Goal: Task Accomplishment & Management: Use online tool/utility

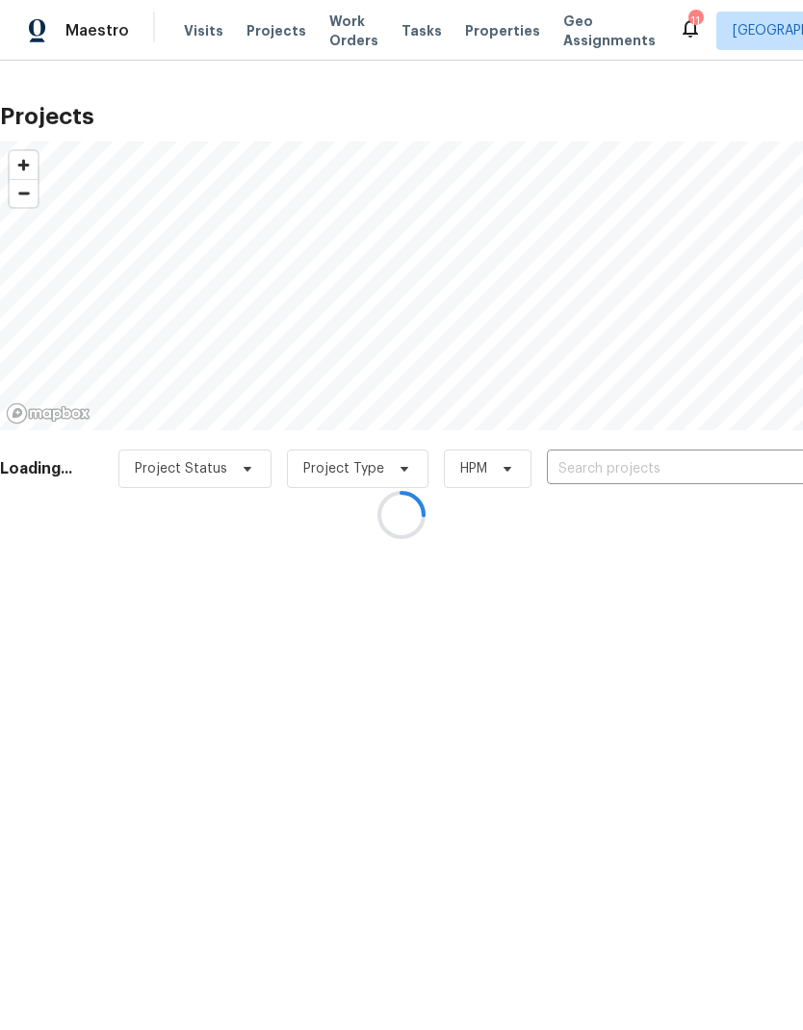
click at [649, 474] on div at bounding box center [401, 515] width 803 height 1030
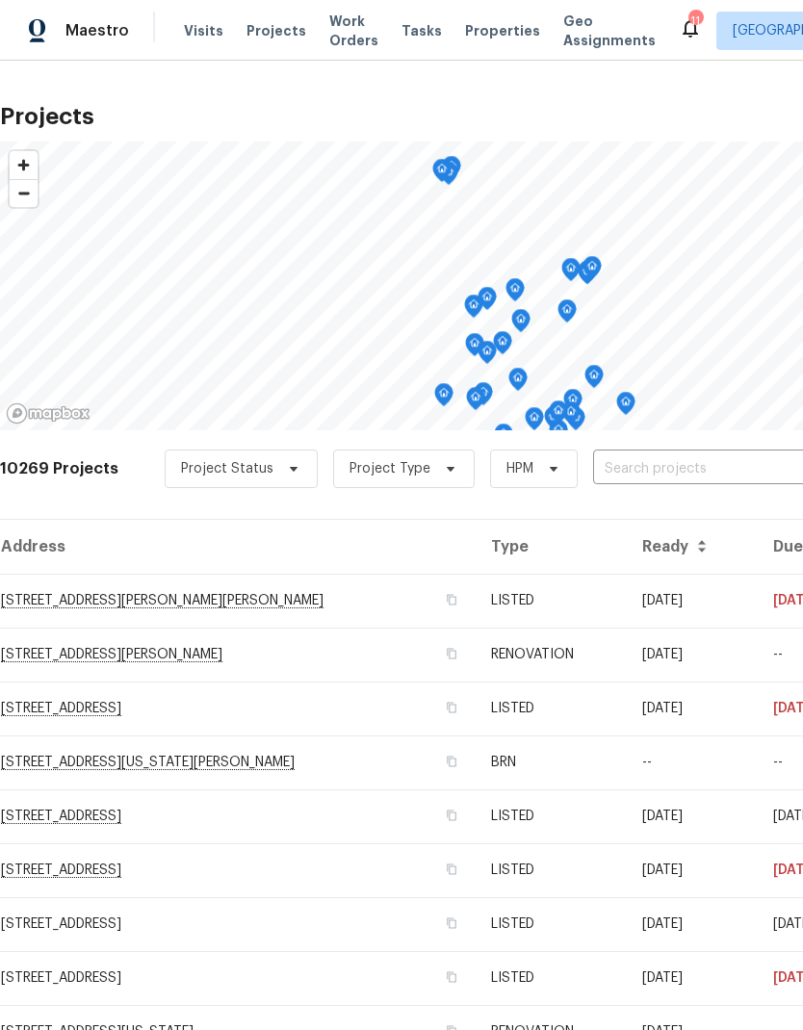
click at [647, 472] on input "text" at bounding box center [703, 469] width 220 height 30
type input "8090"
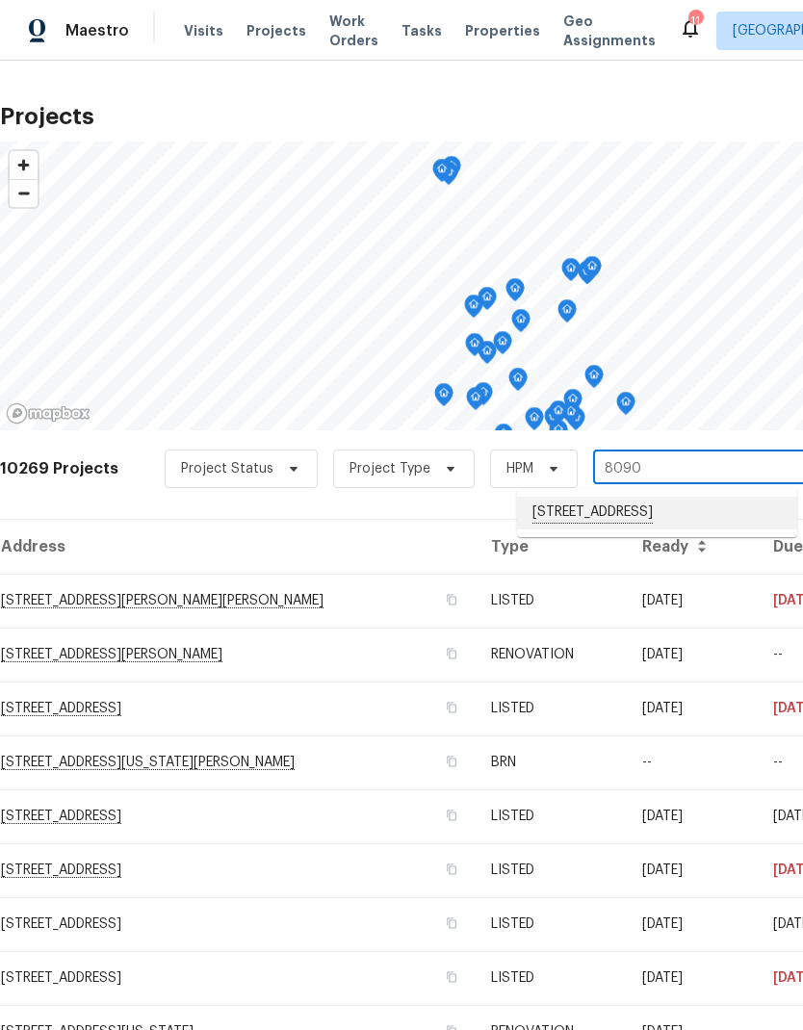
click at [621, 520] on li "[STREET_ADDRESS]" at bounding box center [657, 513] width 280 height 33
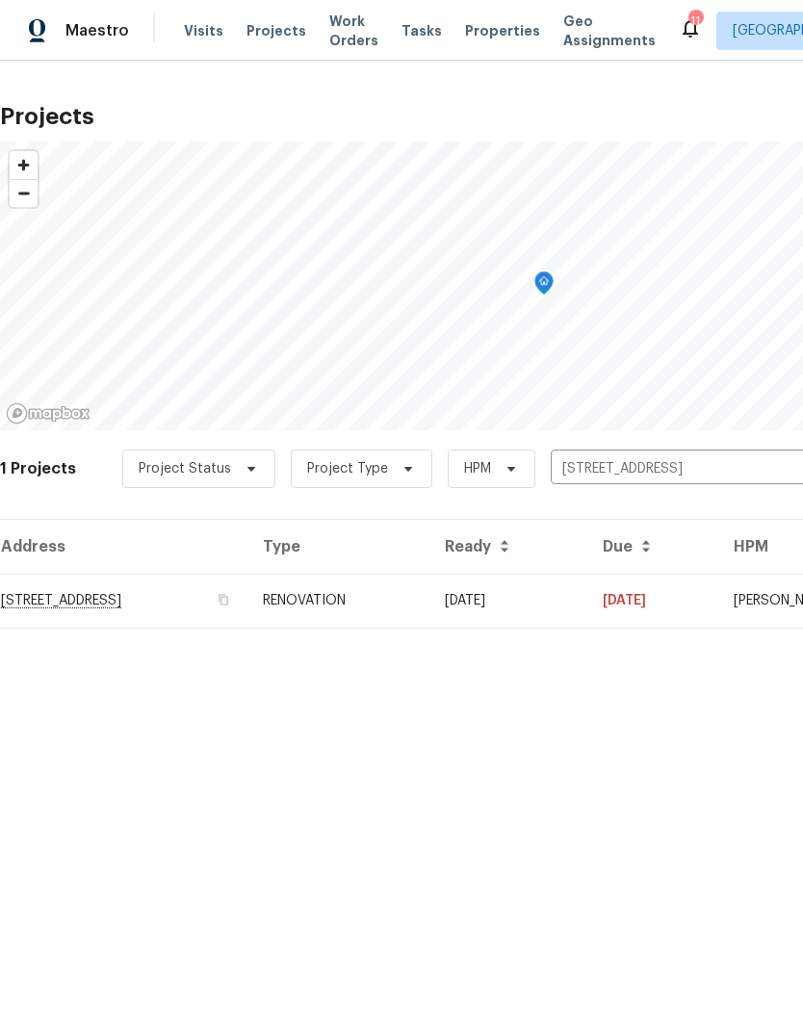
click at [429, 600] on td "RENOVATION" at bounding box center [338, 601] width 182 height 54
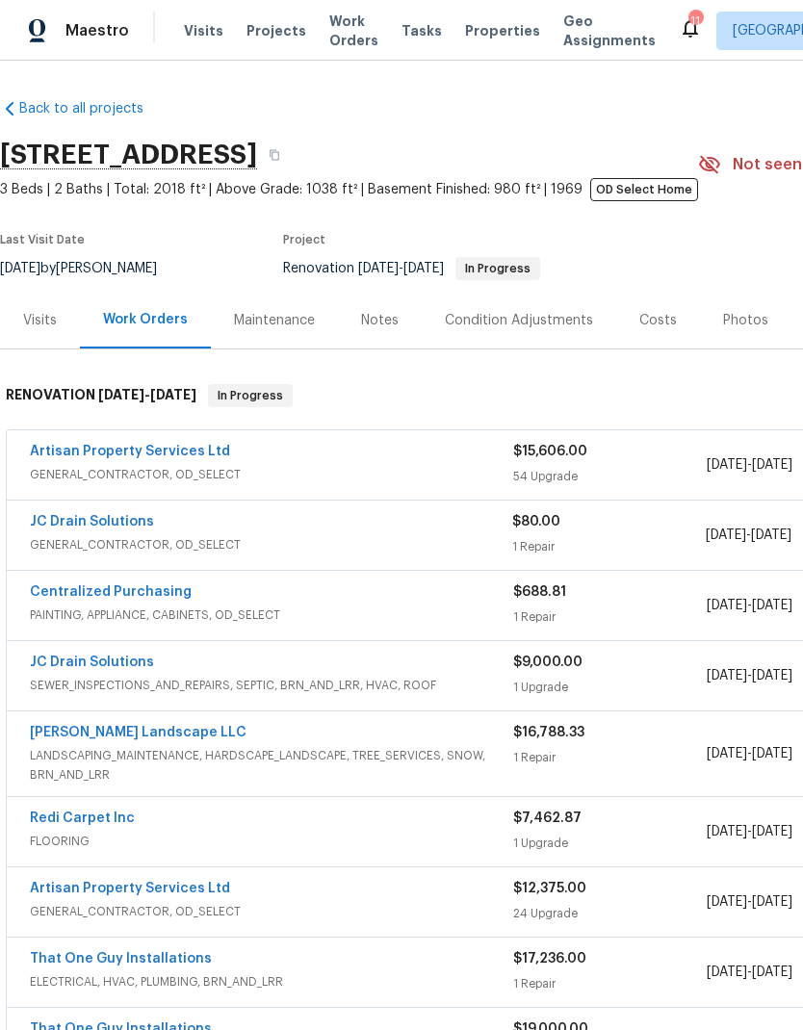
click at [134, 456] on link "Artisan Property Services Ltd" at bounding box center [130, 451] width 200 height 13
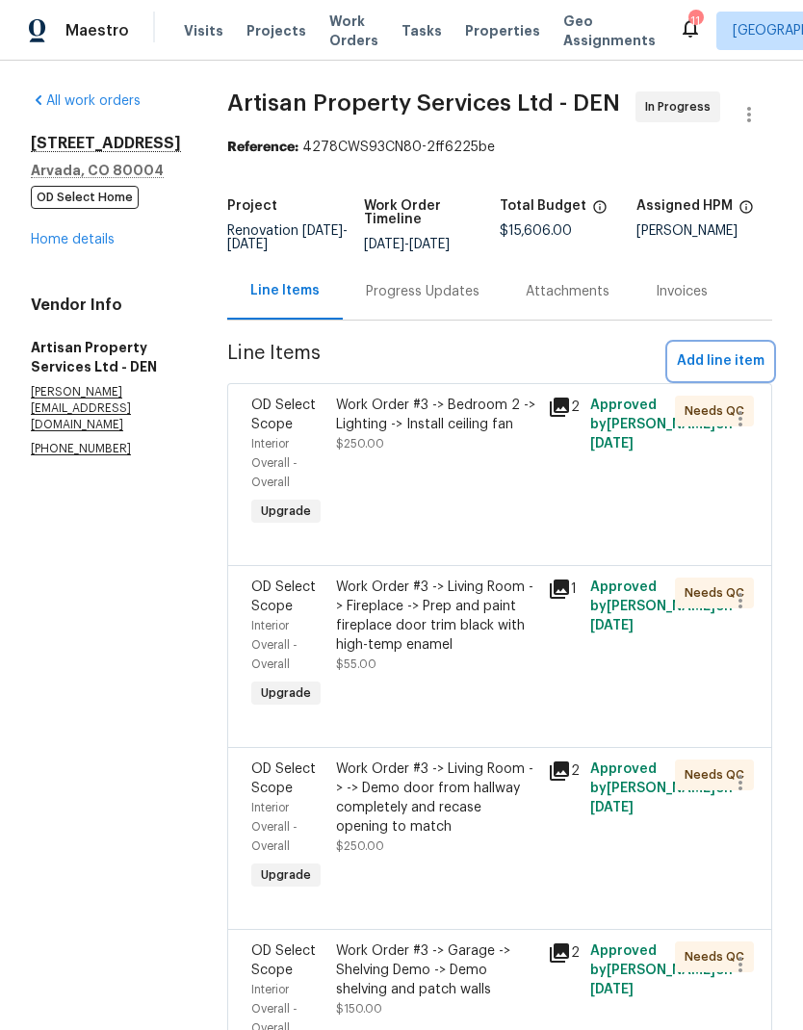
click at [723, 363] on span "Add line item" at bounding box center [721, 361] width 88 height 24
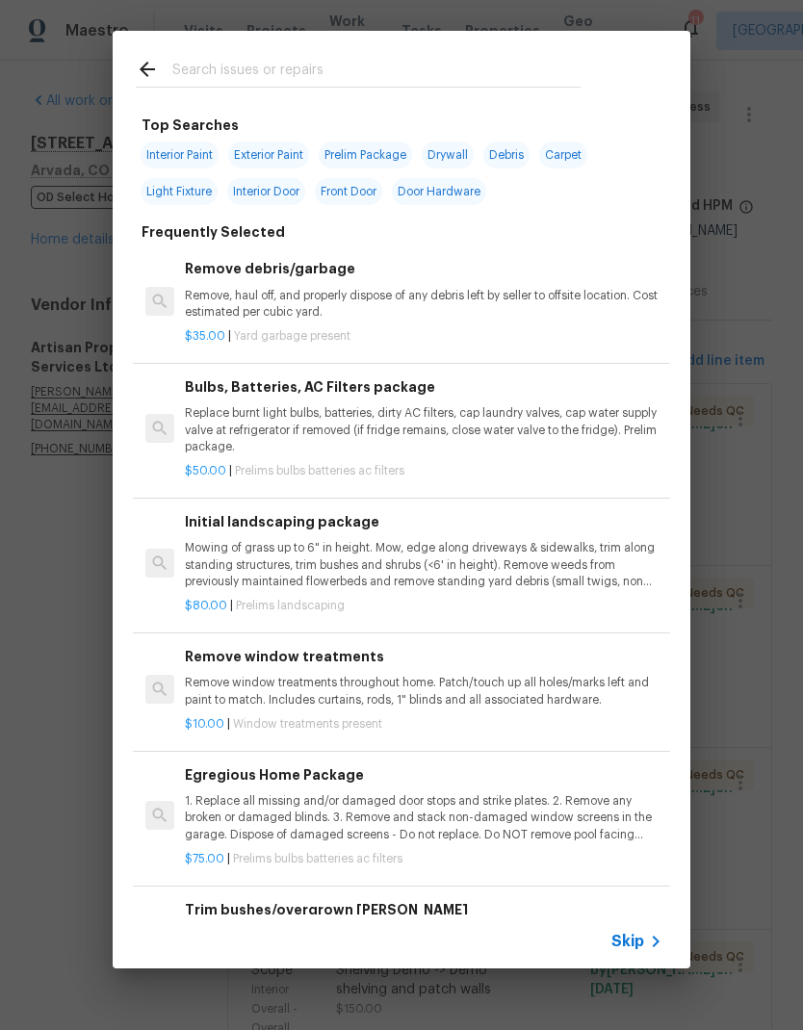
click at [639, 946] on span "Skip" at bounding box center [627, 941] width 33 height 19
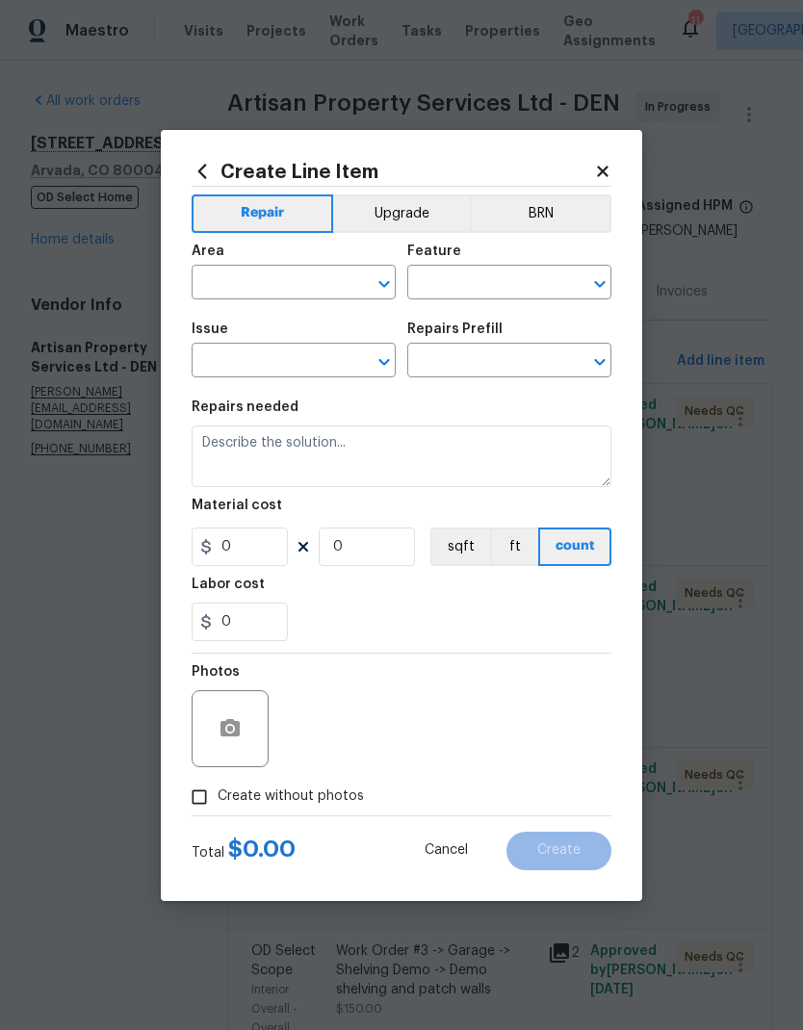
click at [247, 281] on input "text" at bounding box center [267, 285] width 150 height 30
type input "I"
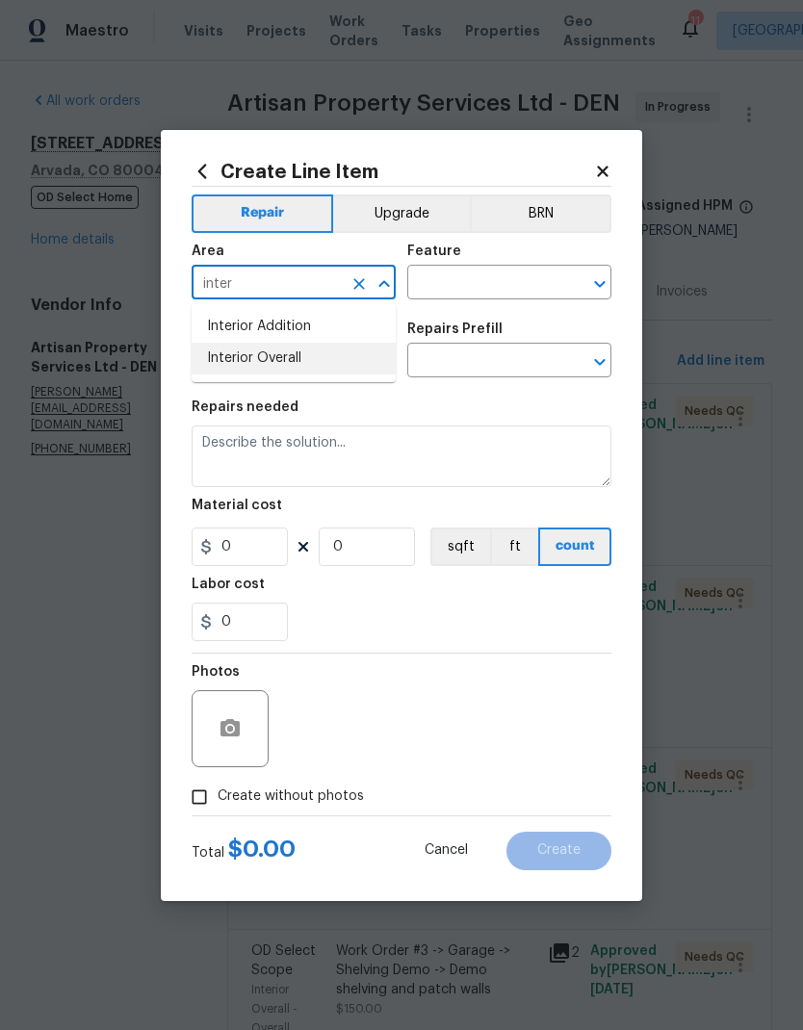
click at [282, 360] on li "Interior Overall" at bounding box center [294, 359] width 204 height 32
type input "Interior Overall"
click at [481, 287] on input "text" at bounding box center [482, 285] width 150 height 30
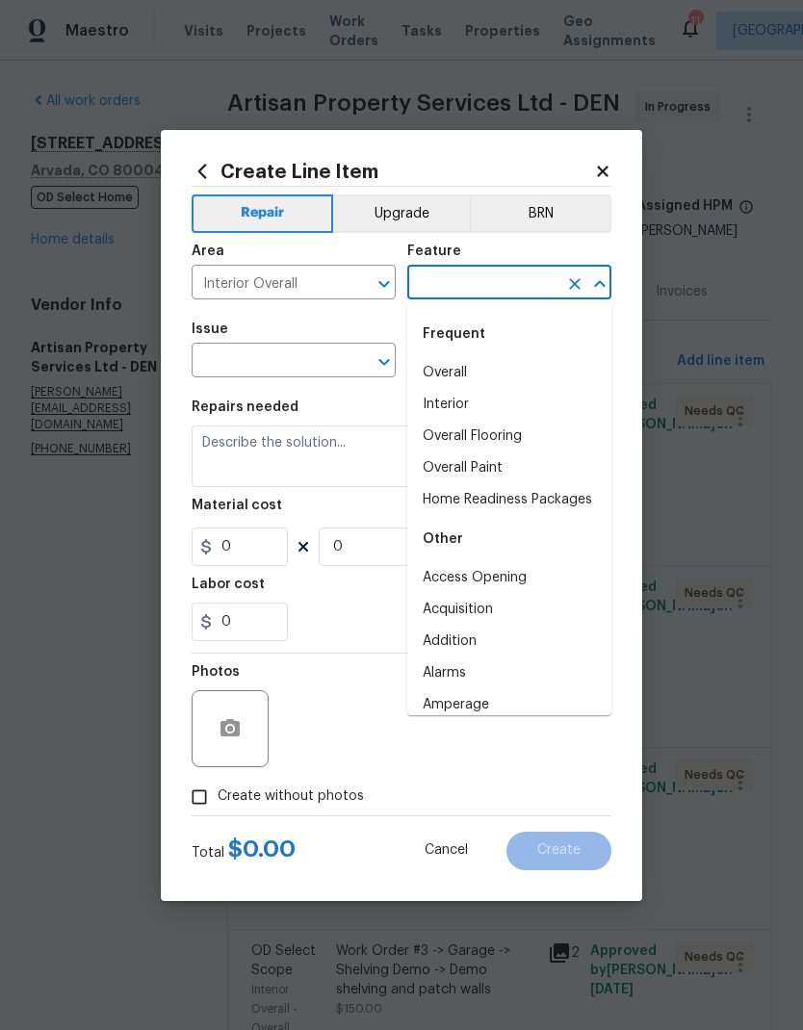
click at [483, 381] on li "Overall" at bounding box center [509, 373] width 204 height 32
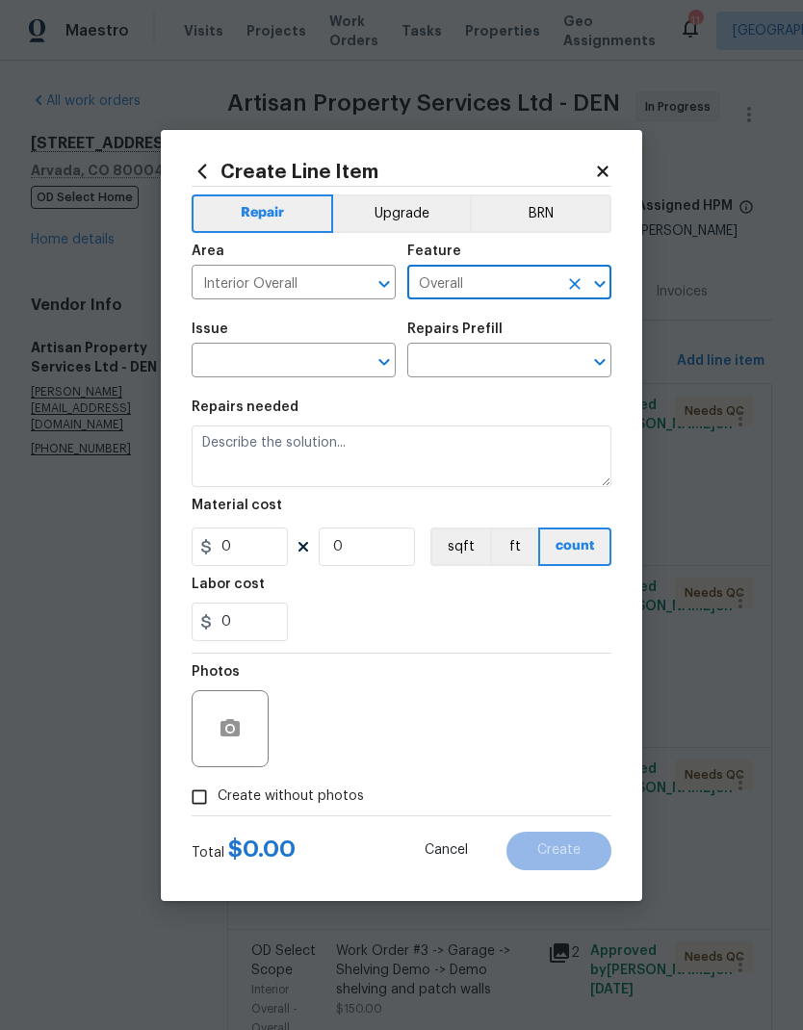
type input "Overall"
click at [324, 372] on input "text" at bounding box center [267, 363] width 150 height 30
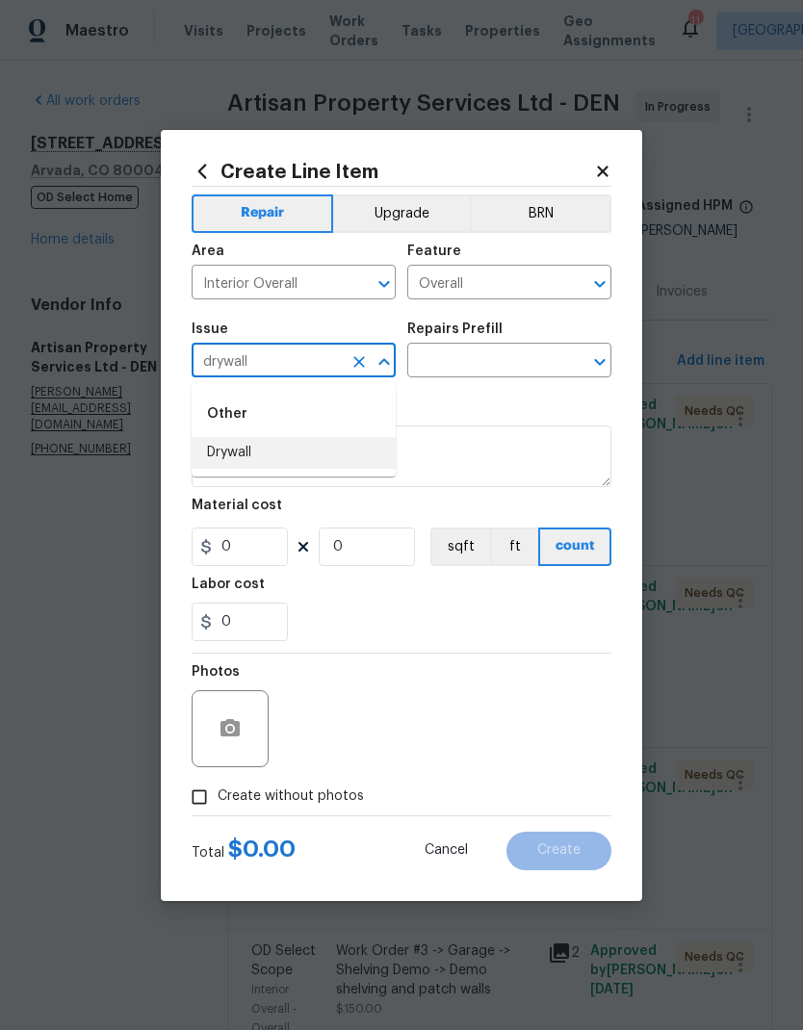
click at [223, 454] on li "Drywall" at bounding box center [294, 453] width 204 height 32
type input "Drywall"
click at [509, 362] on input "text" at bounding box center [482, 363] width 150 height 30
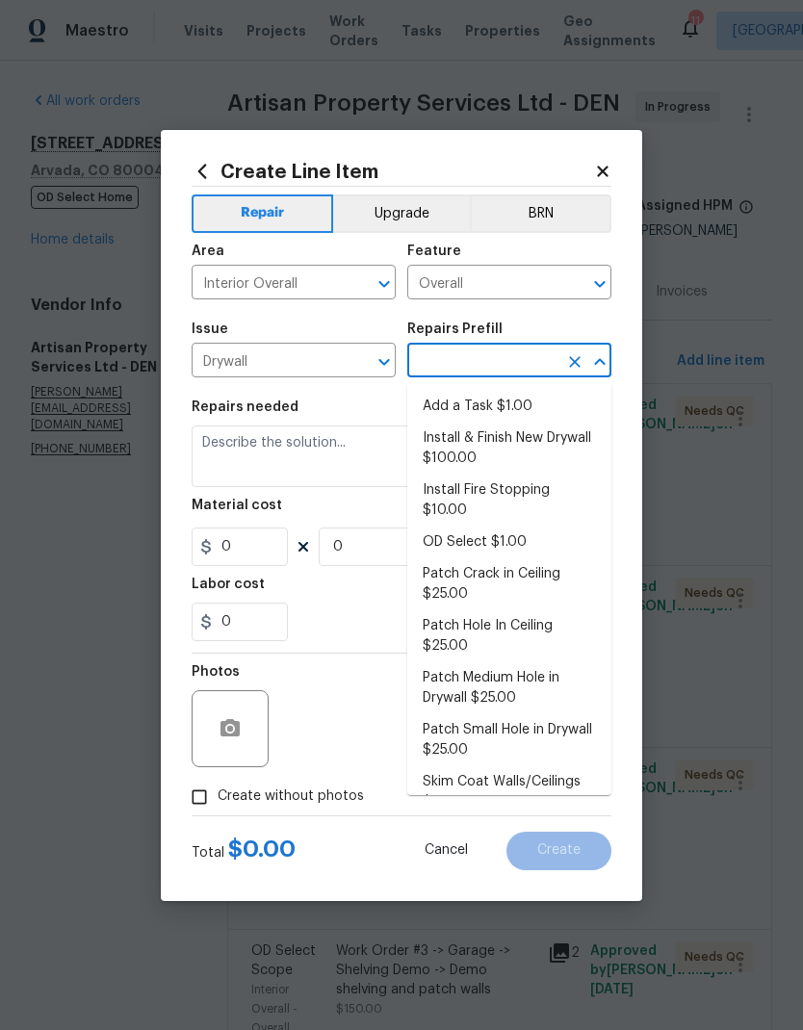
click at [500, 412] on li "Add a Task $1.00" at bounding box center [509, 407] width 204 height 32
type input "Add a Task $1.00"
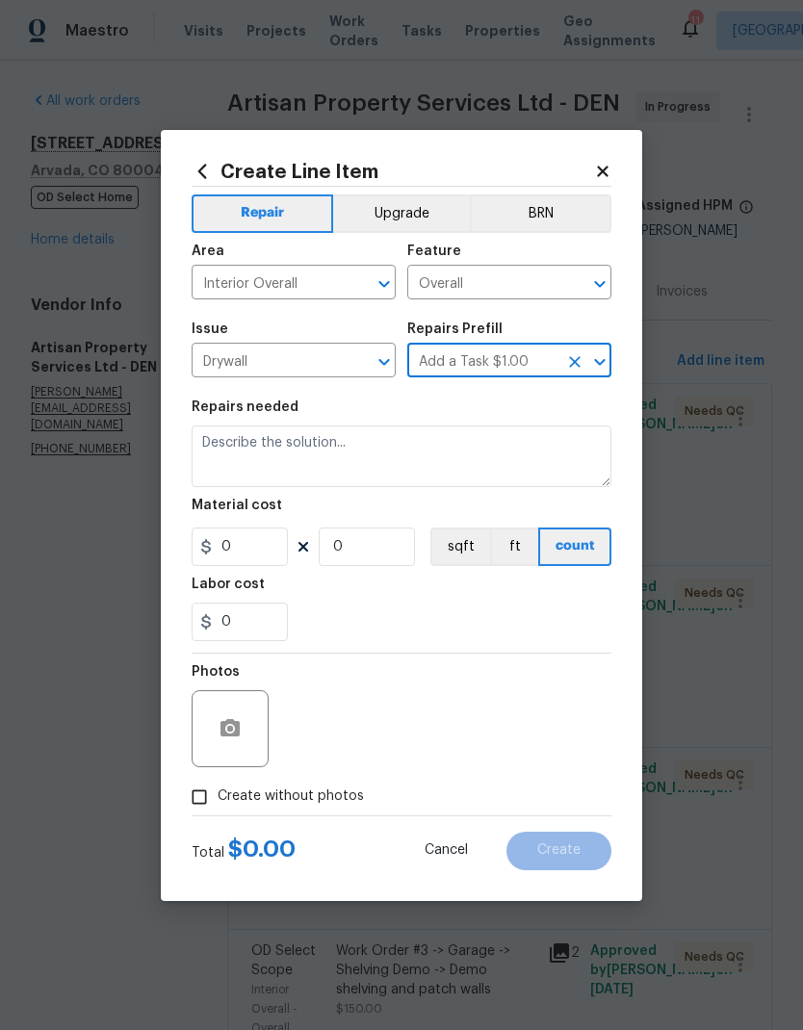
type input "Walls and Ceiling"
type textarea "HPM to detail"
type input "1"
type input "Add a Task $1.00"
type input "1"
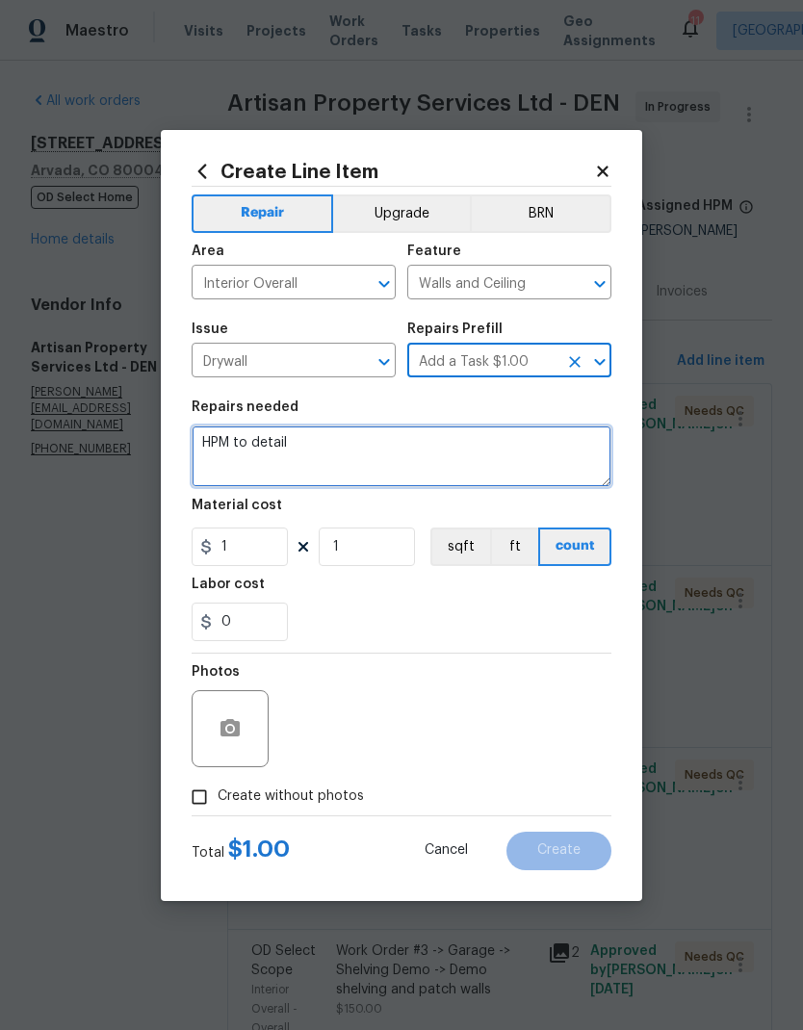
click at [416, 450] on textarea "HPM to detail" at bounding box center [402, 456] width 420 height 62
type textarea "H"
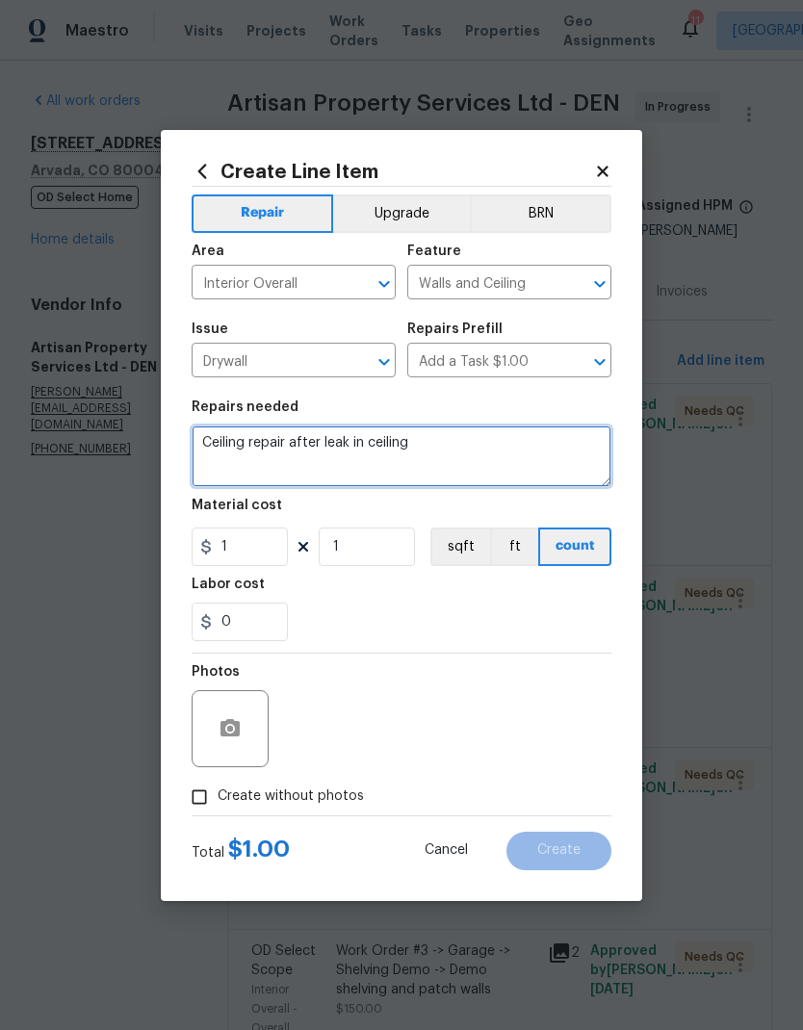
type textarea "Ceiling repair after leak in ceiling"
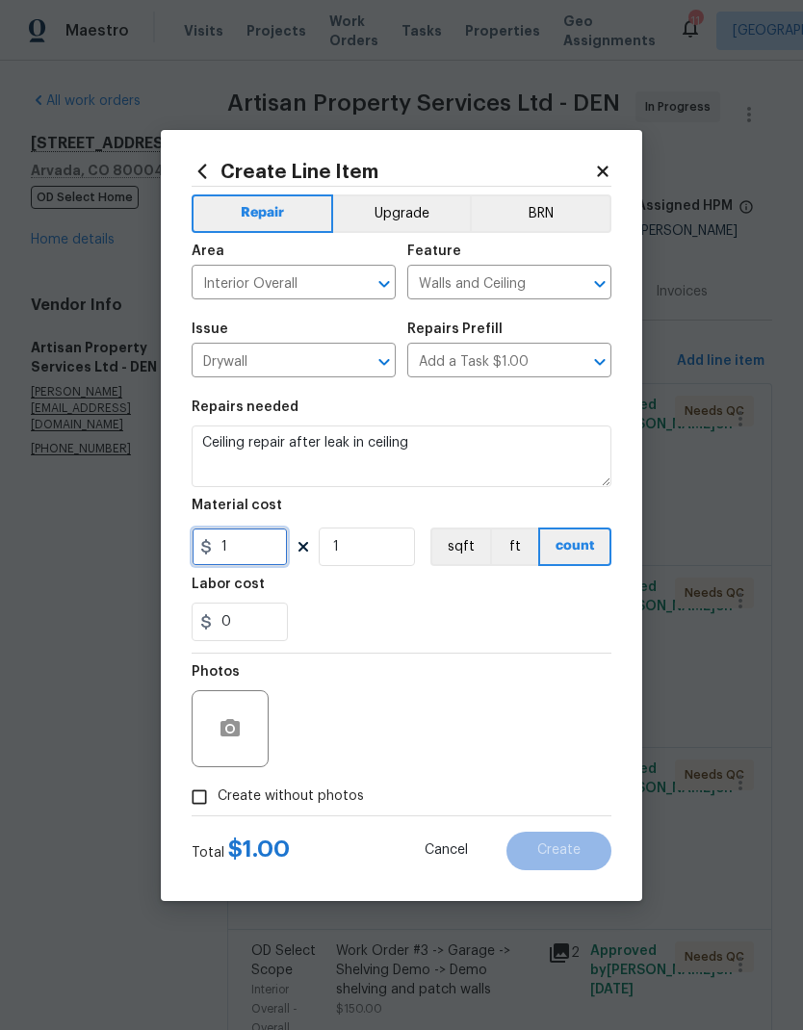
click at [235, 559] on input "1" at bounding box center [240, 547] width 96 height 39
type input "175"
click at [443, 607] on div "0" at bounding box center [402, 622] width 420 height 39
click at [203, 808] on input "Create without photos" at bounding box center [199, 797] width 37 height 37
checkbox input "true"
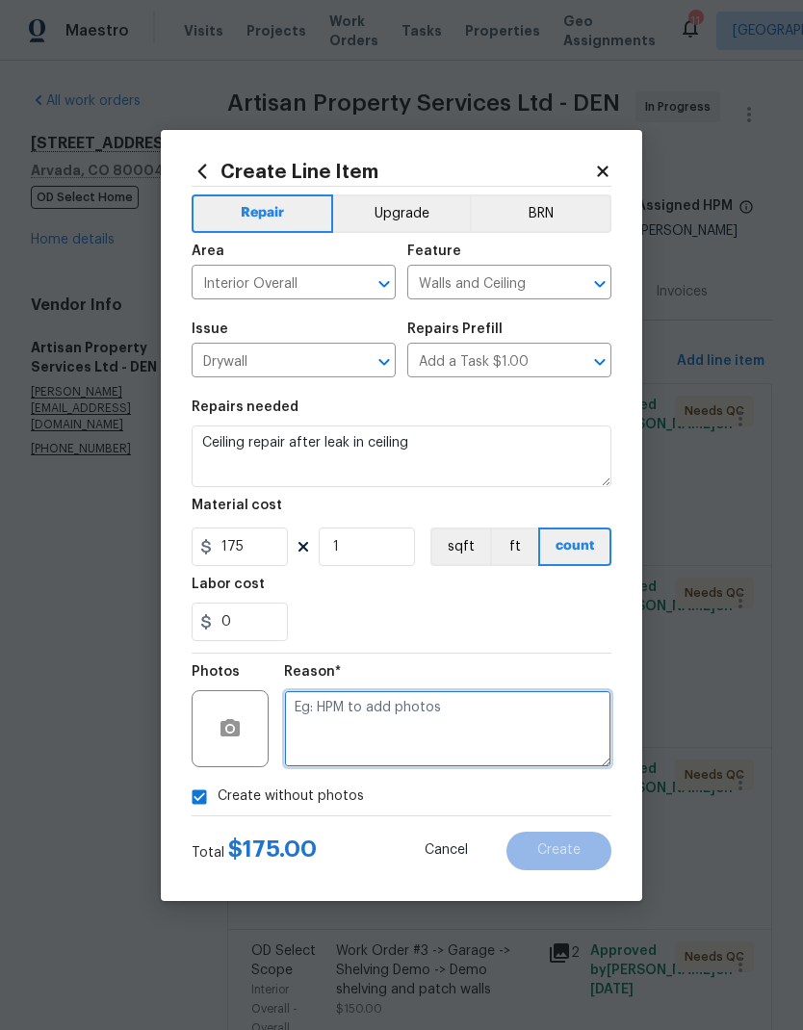
click at [515, 736] on textarea at bounding box center [447, 728] width 327 height 77
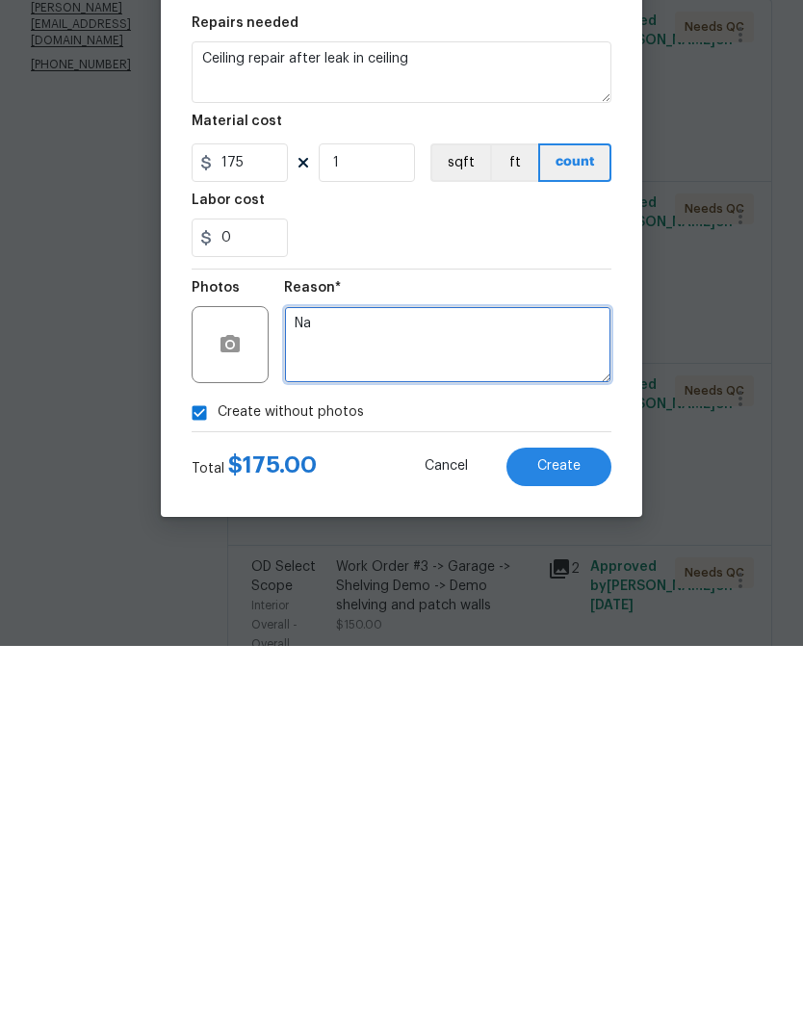
type textarea "Na"
click at [568, 832] on button "Create" at bounding box center [558, 851] width 105 height 39
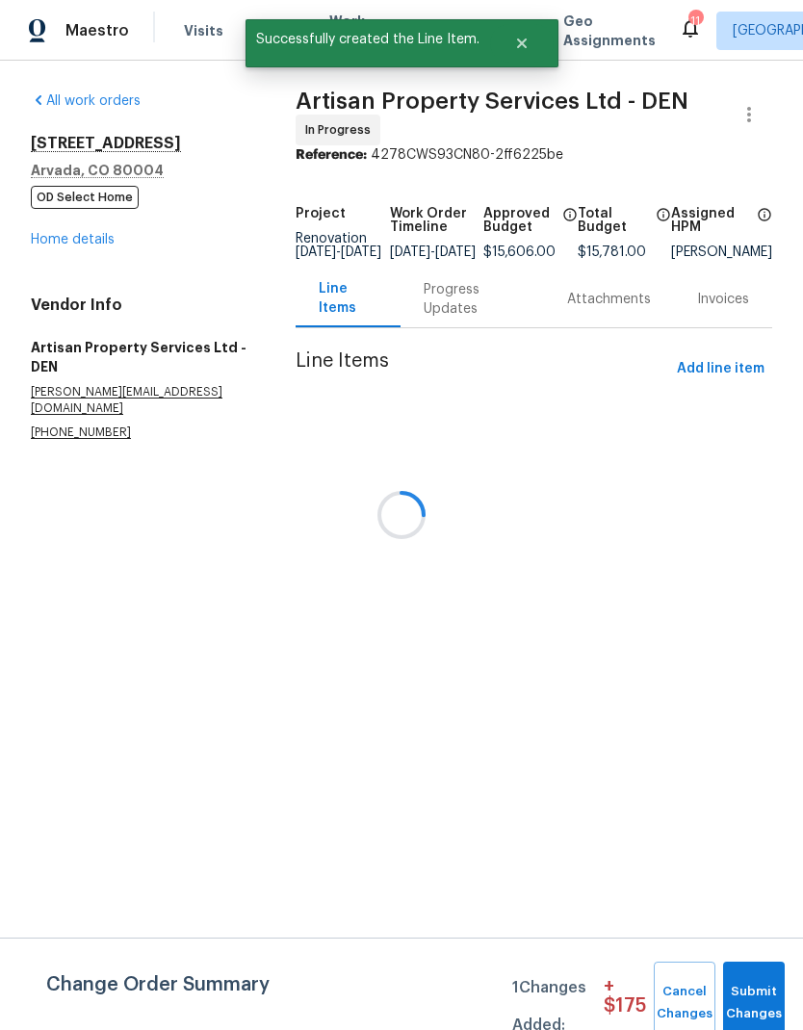
scroll to position [0, 0]
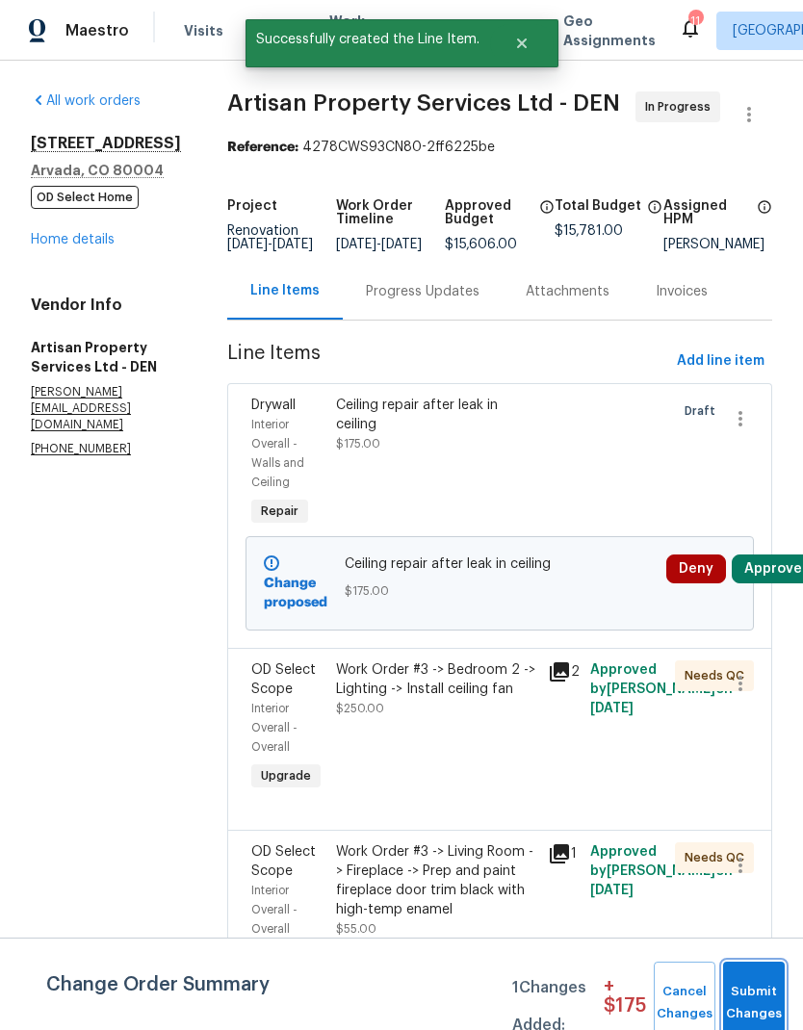
click at [751, 992] on span "Submit Changes" at bounding box center [754, 1003] width 42 height 44
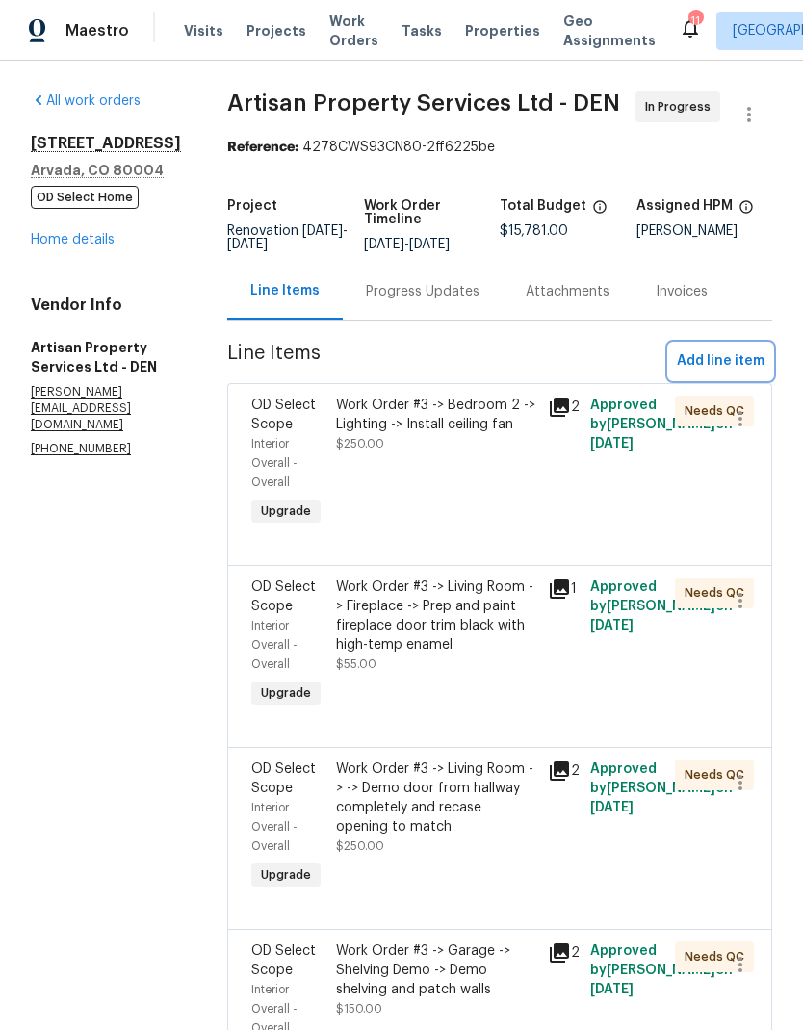
click at [719, 364] on span "Add line item" at bounding box center [721, 361] width 88 height 24
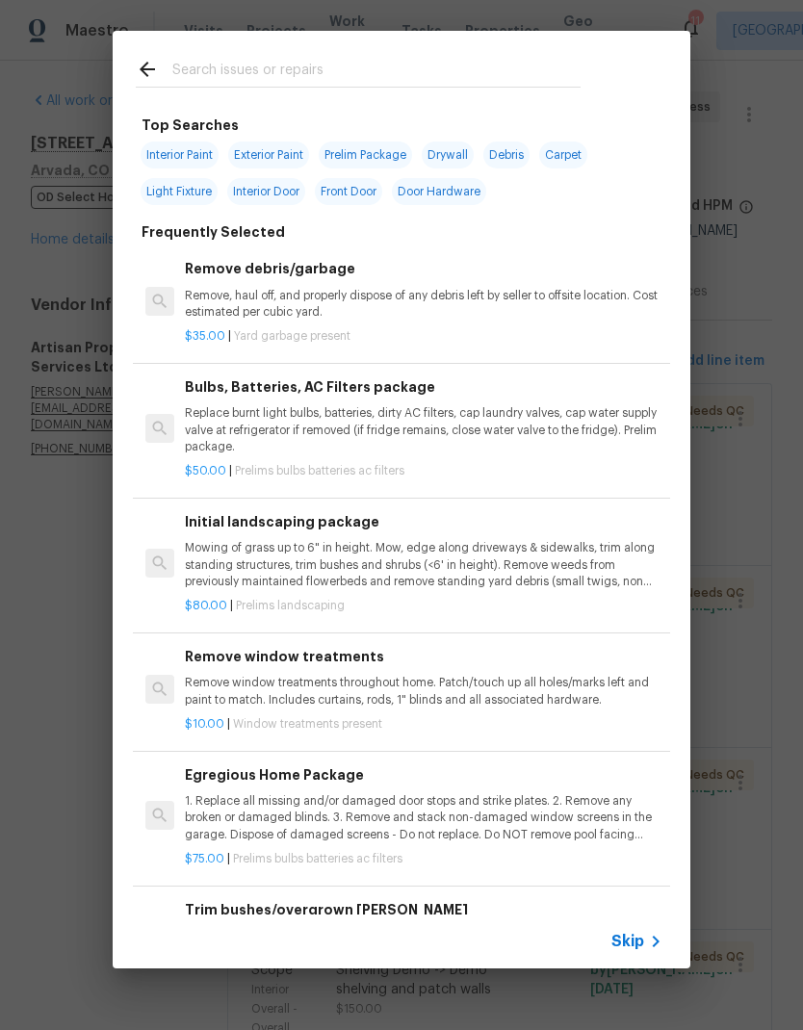
click at [641, 941] on span "Skip" at bounding box center [627, 941] width 33 height 19
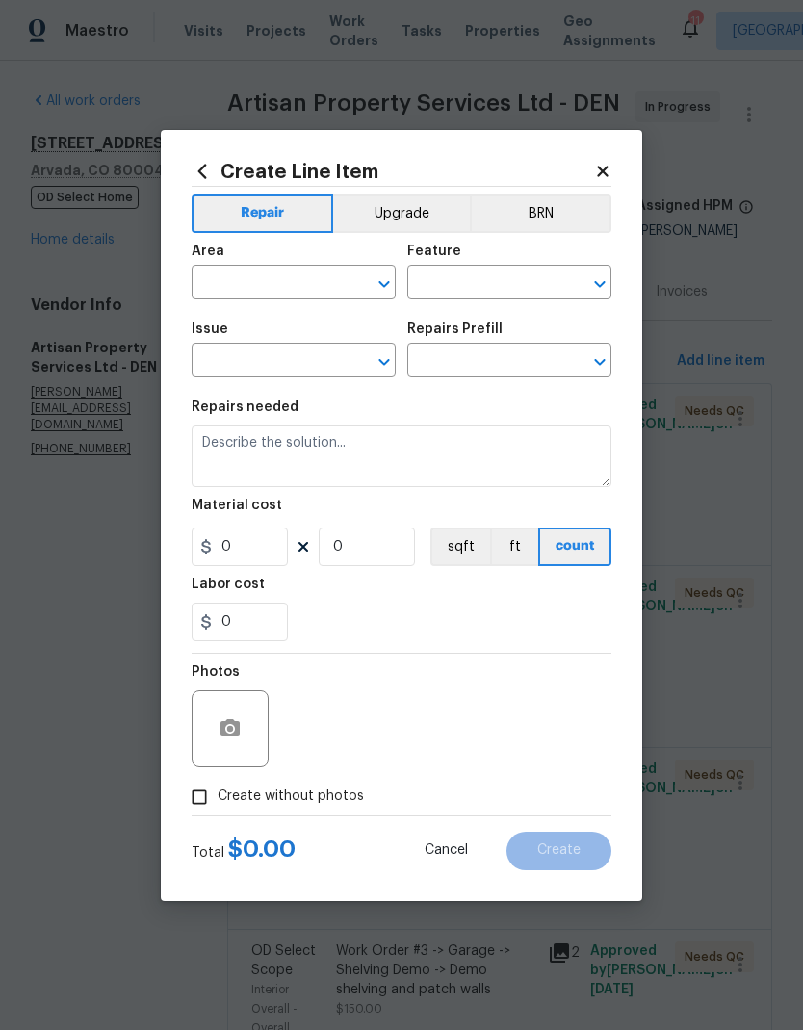
click at [241, 285] on input "text" at bounding box center [267, 285] width 150 height 30
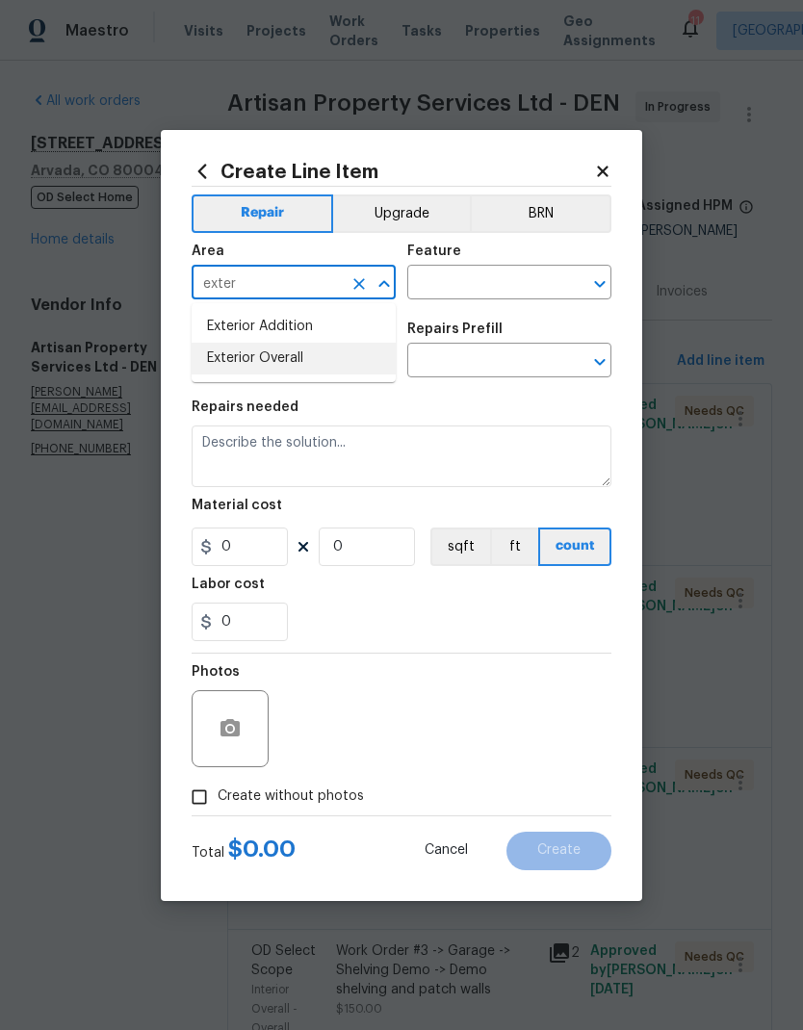
click at [300, 358] on li "Exterior Overall" at bounding box center [294, 359] width 204 height 32
type input "Exterior Overall"
click at [491, 283] on input "text" at bounding box center [482, 285] width 150 height 30
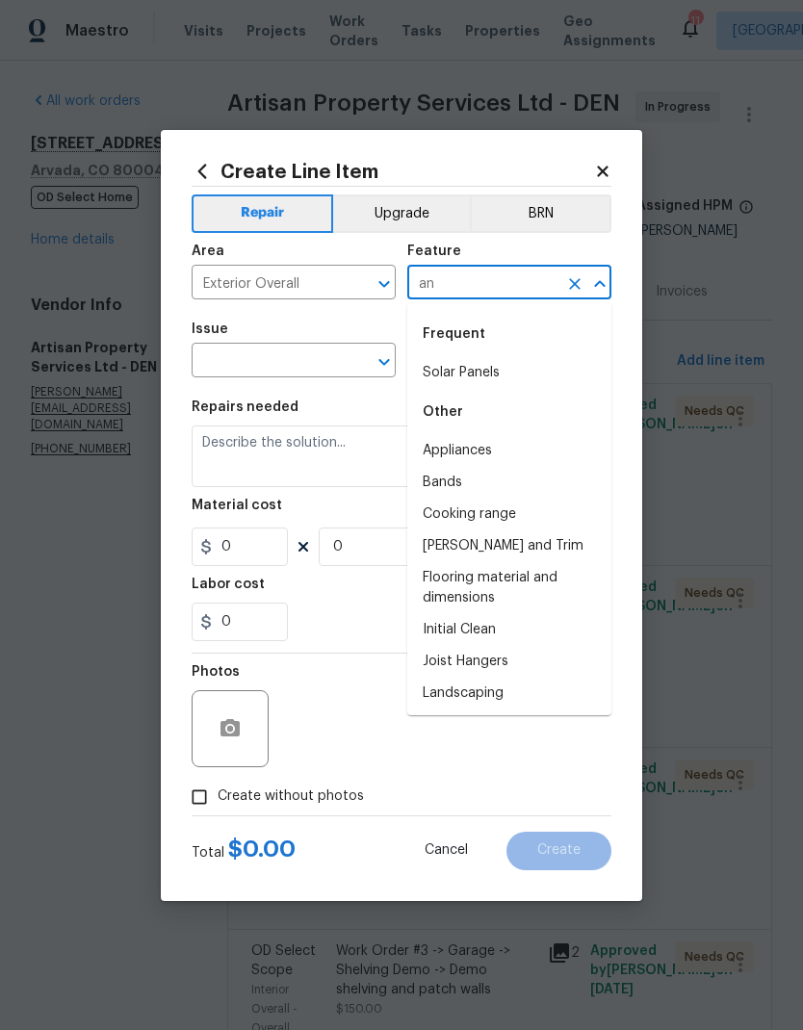
type input "a"
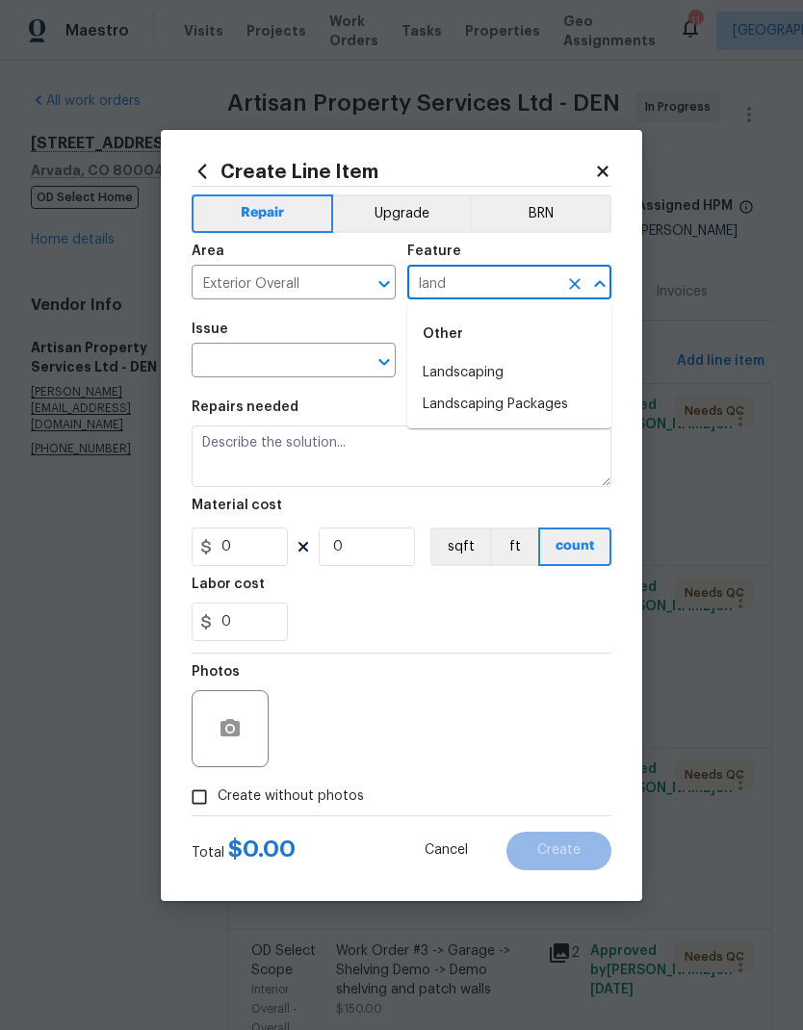
click at [493, 369] on li "Landscaping" at bounding box center [509, 373] width 204 height 32
type input "Landscaping"
click at [305, 373] on input "text" at bounding box center [267, 363] width 150 height 30
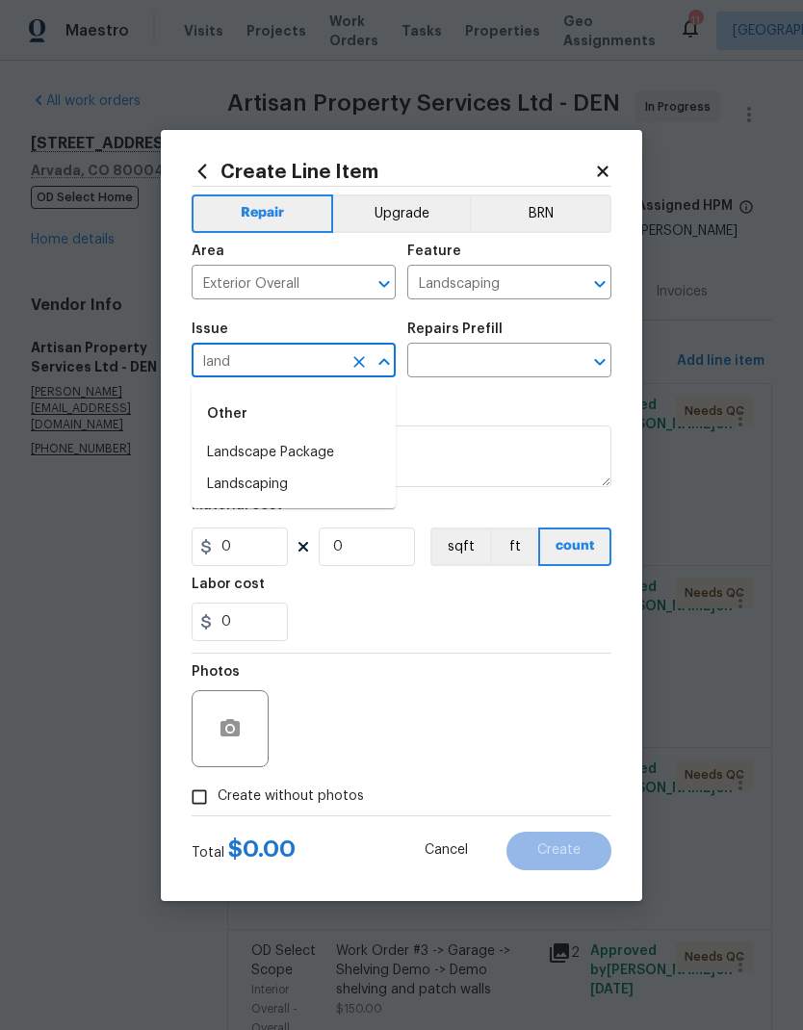
click at [289, 486] on li "Landscaping" at bounding box center [294, 485] width 204 height 32
type input "Landscaping"
click at [485, 365] on input "text" at bounding box center [482, 363] width 150 height 30
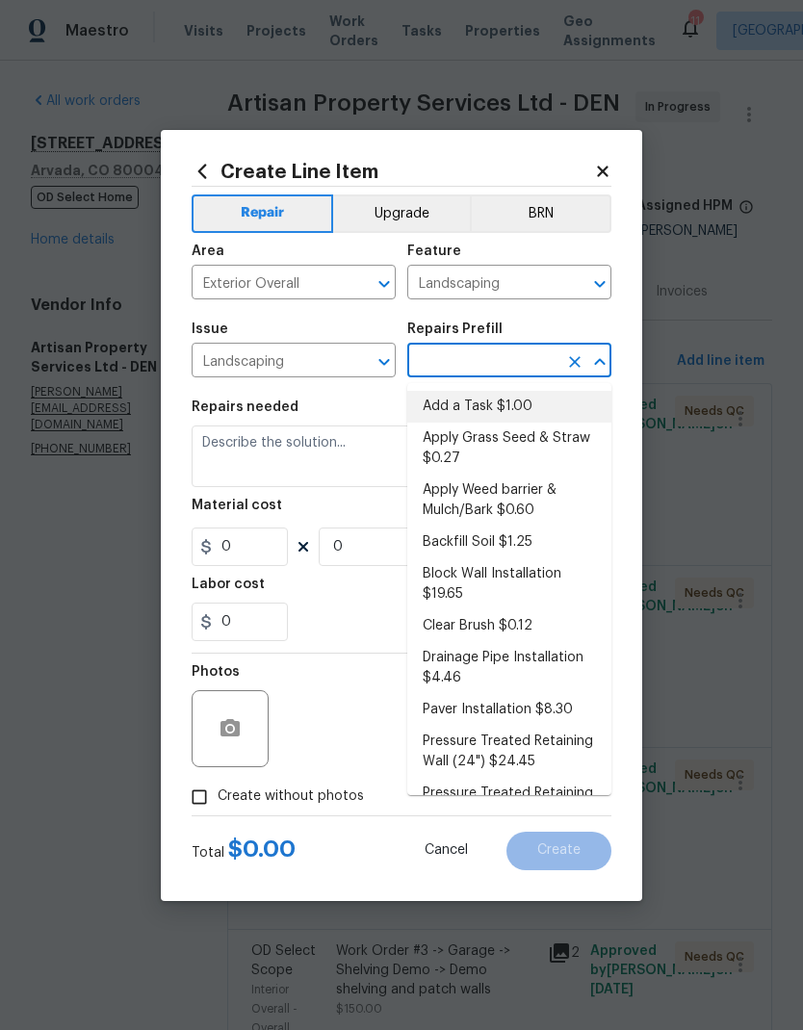
click at [505, 410] on li "Add a Task $1.00" at bounding box center [509, 407] width 204 height 32
type input "Add a Task $1.00"
type textarea "HPM to detail"
type input "1"
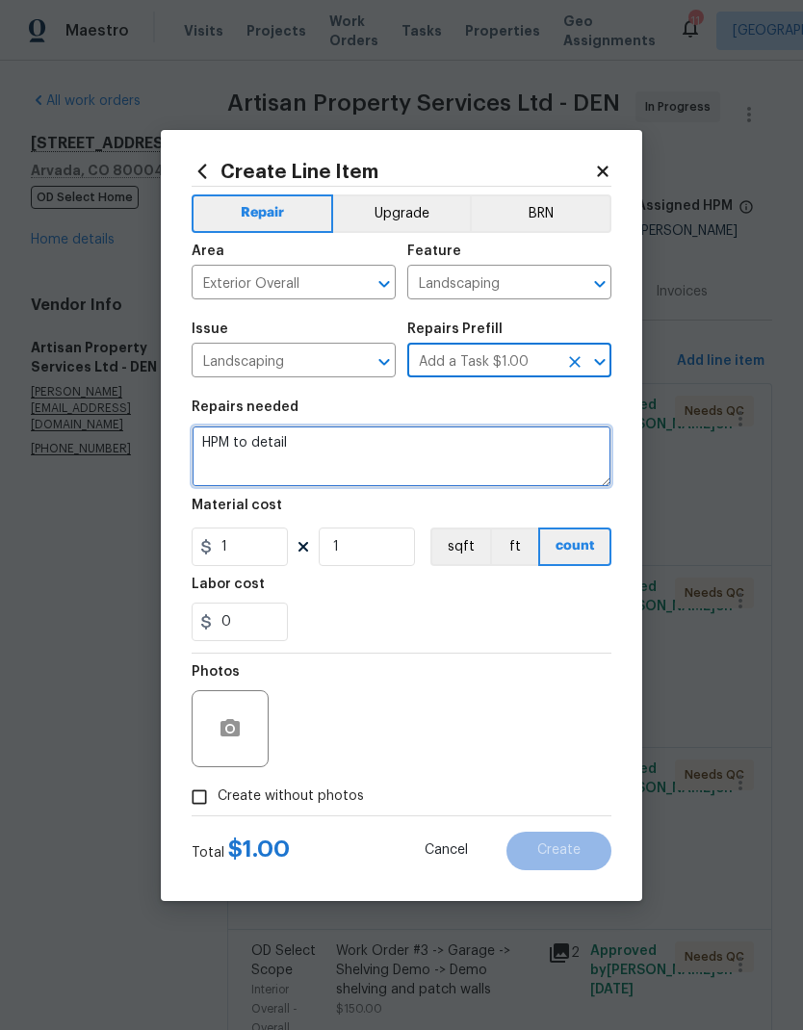
click at [394, 454] on textarea "HPM to detail" at bounding box center [402, 456] width 420 height 62
type textarea "H"
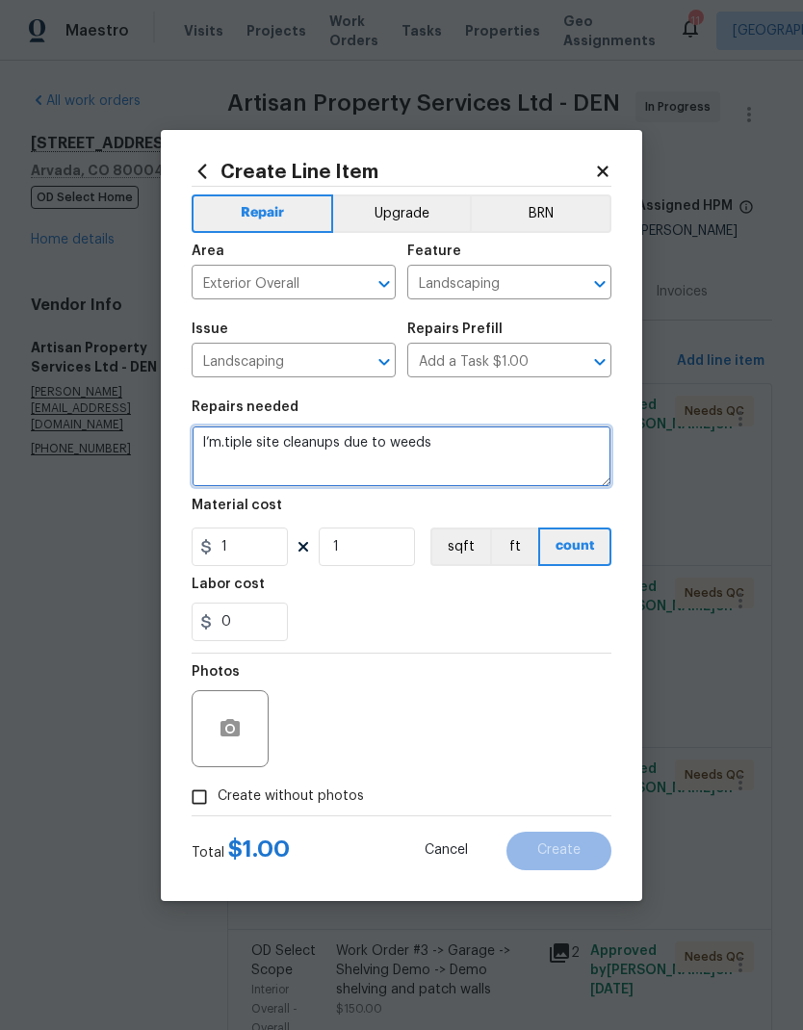
click at [230, 442] on textarea "I’m.tiple site cleanups due to weeds" at bounding box center [402, 456] width 420 height 62
type textarea "Multiple site cleanups due to weeds"
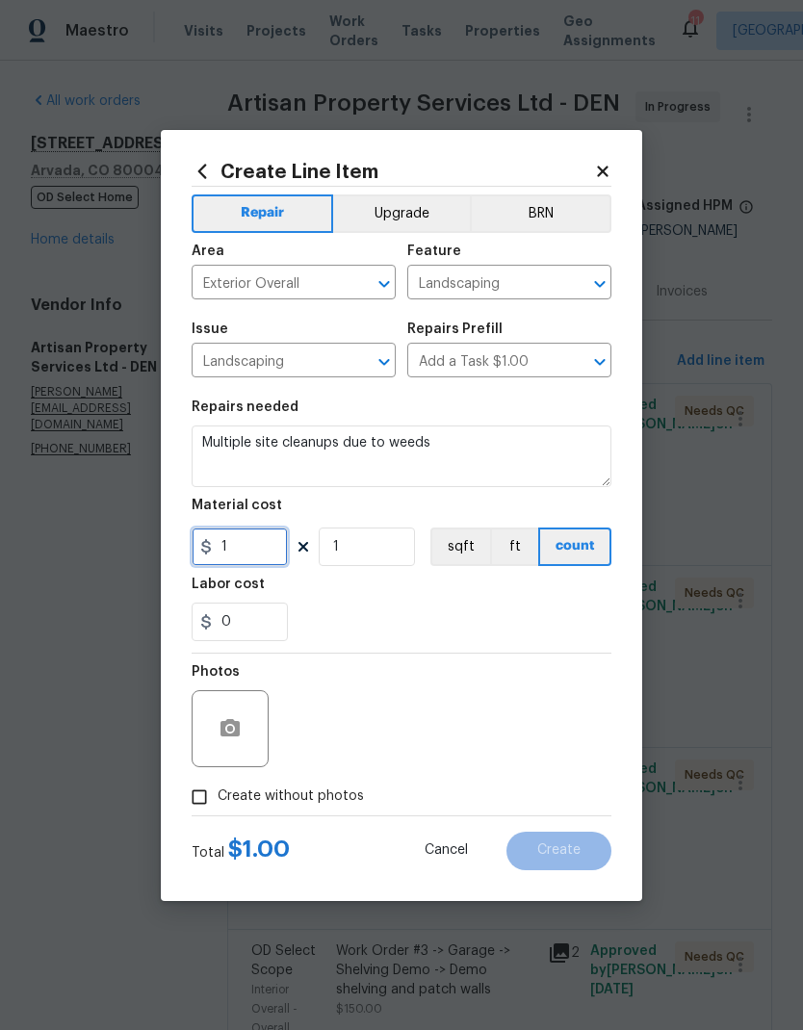
click at [237, 561] on input "1" at bounding box center [240, 547] width 96 height 39
type input "80"
click at [394, 556] on input "1" at bounding box center [367, 547] width 96 height 39
type input "4"
click at [476, 609] on div "0" at bounding box center [402, 622] width 420 height 39
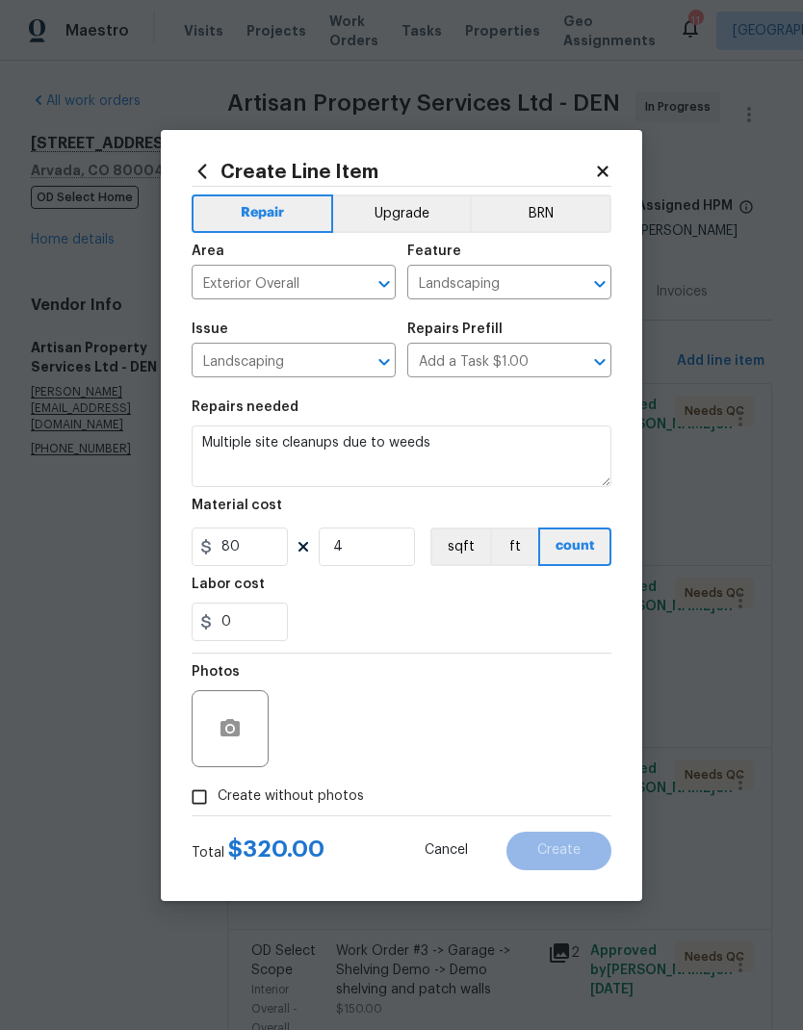
click at [200, 800] on input "Create without photos" at bounding box center [199, 797] width 37 height 37
checkbox input "true"
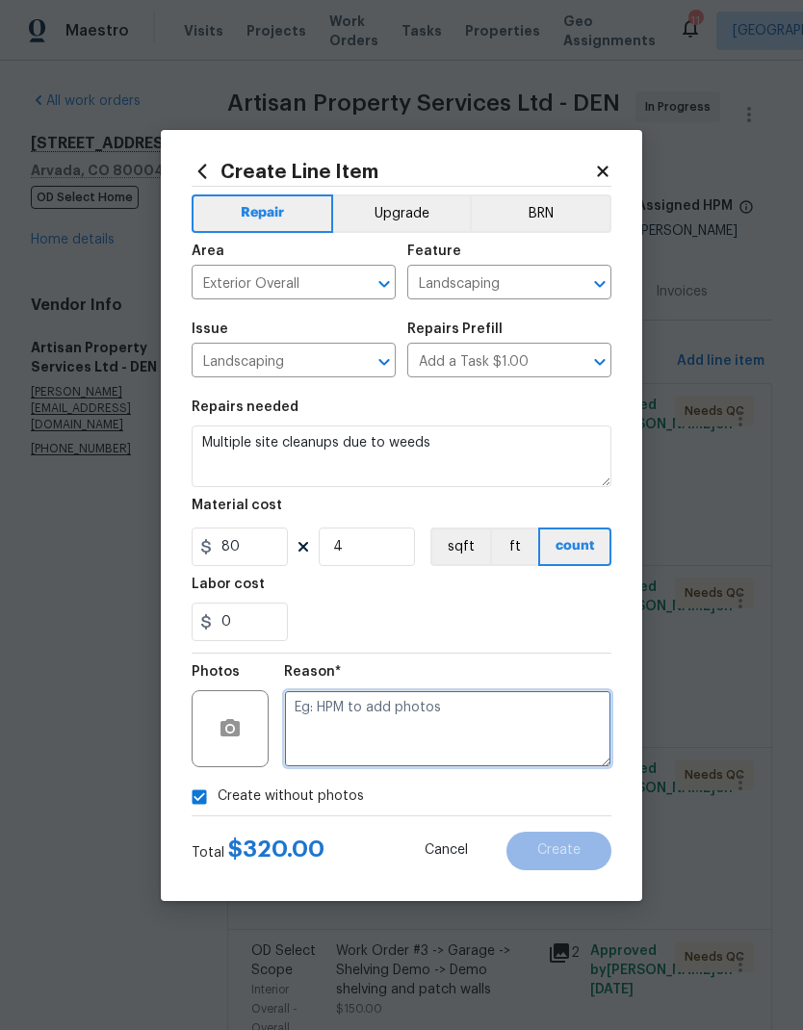
click at [501, 740] on textarea at bounding box center [447, 728] width 327 height 77
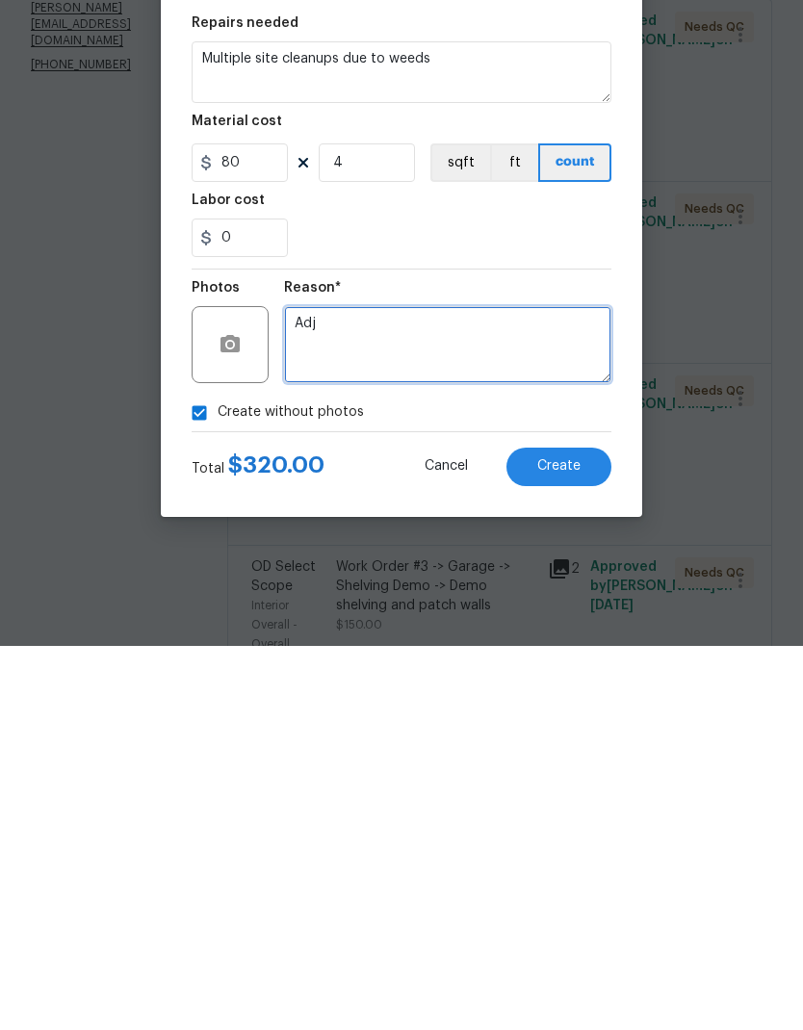
type textarea "Adj"
click at [571, 832] on button "Create" at bounding box center [558, 851] width 105 height 39
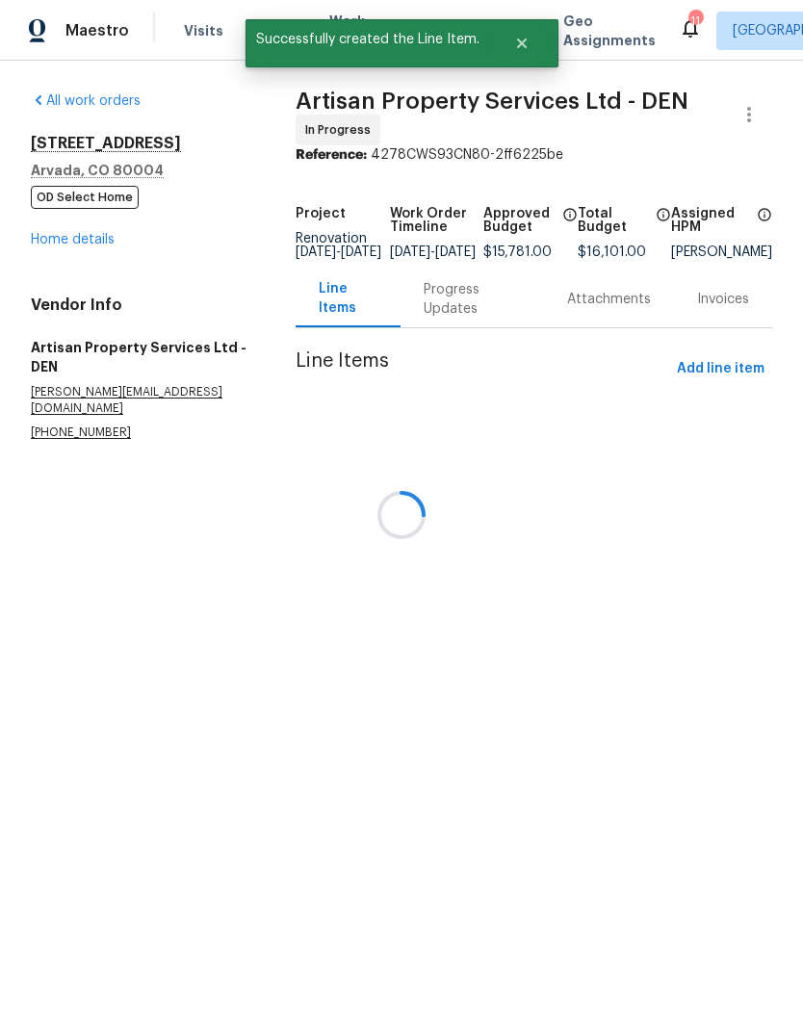
scroll to position [0, 0]
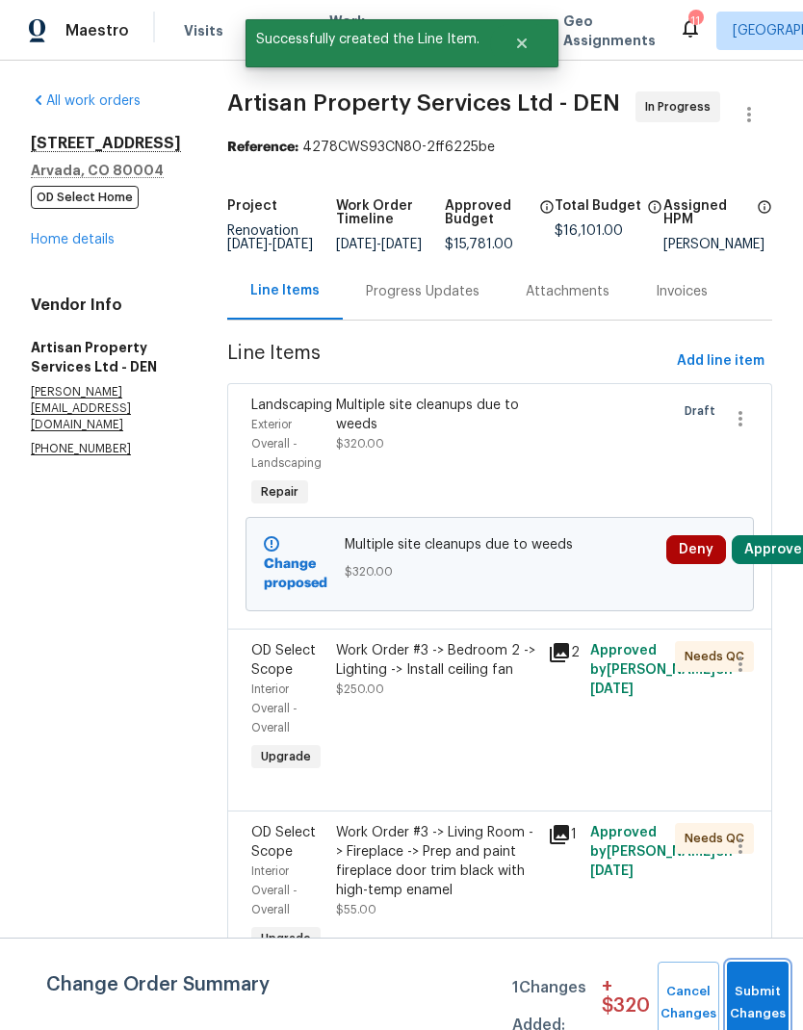
click at [745, 986] on button "Submit Changes" at bounding box center [758, 1003] width 62 height 83
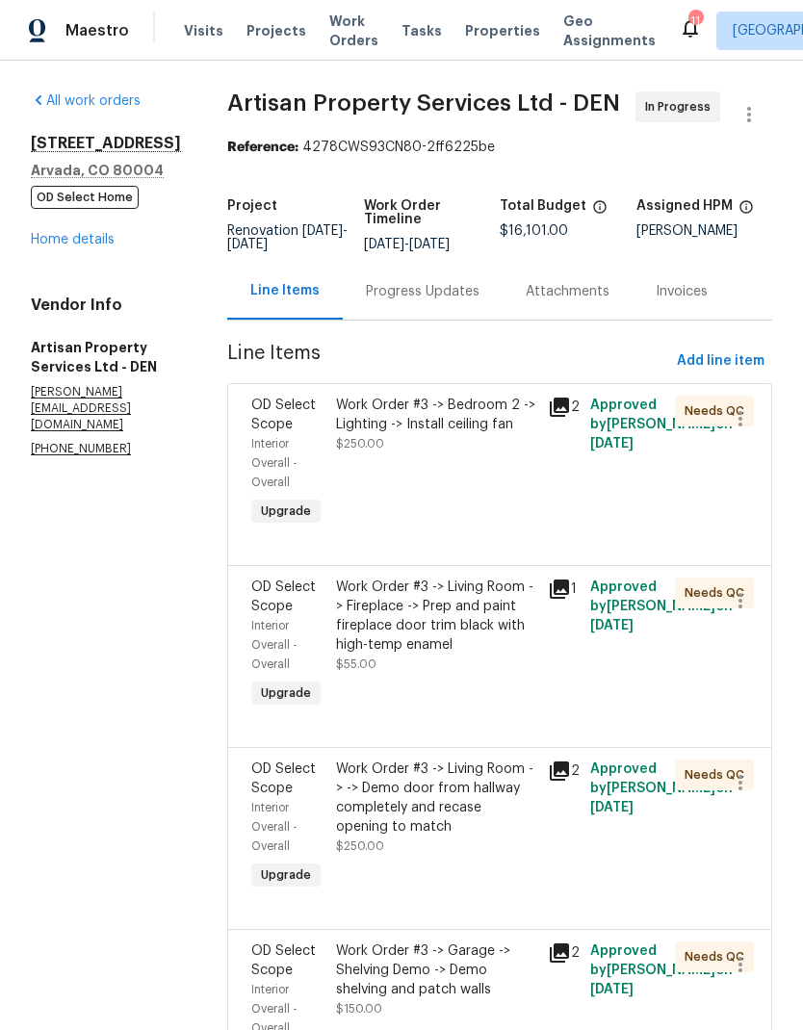
click at [80, 246] on link "Home details" at bounding box center [73, 239] width 84 height 13
